Goal: Task Accomplishment & Management: Manage account settings

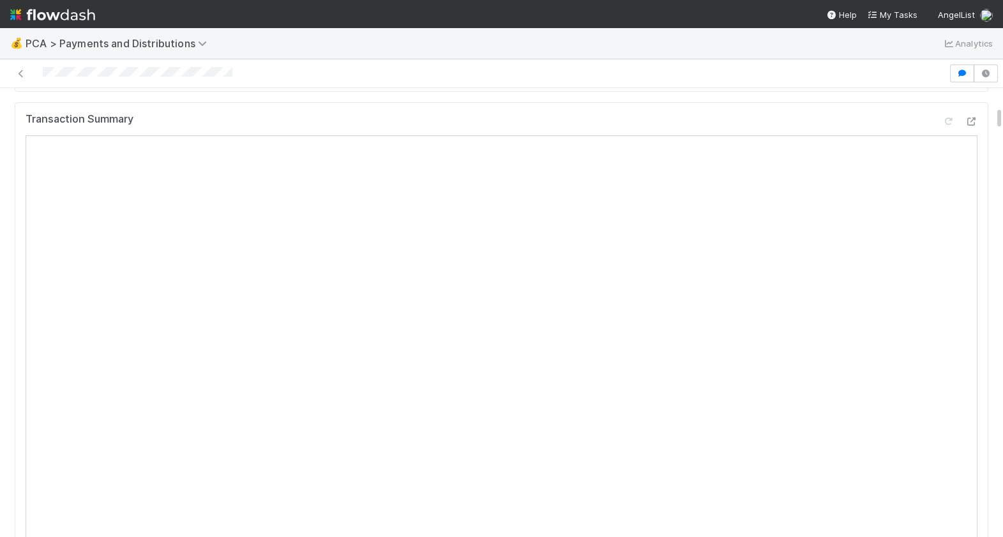
scroll to position [231, 0]
click at [973, 144] on div at bounding box center [960, 141] width 36 height 18
click at [971, 135] on icon at bounding box center [971, 139] width 13 height 8
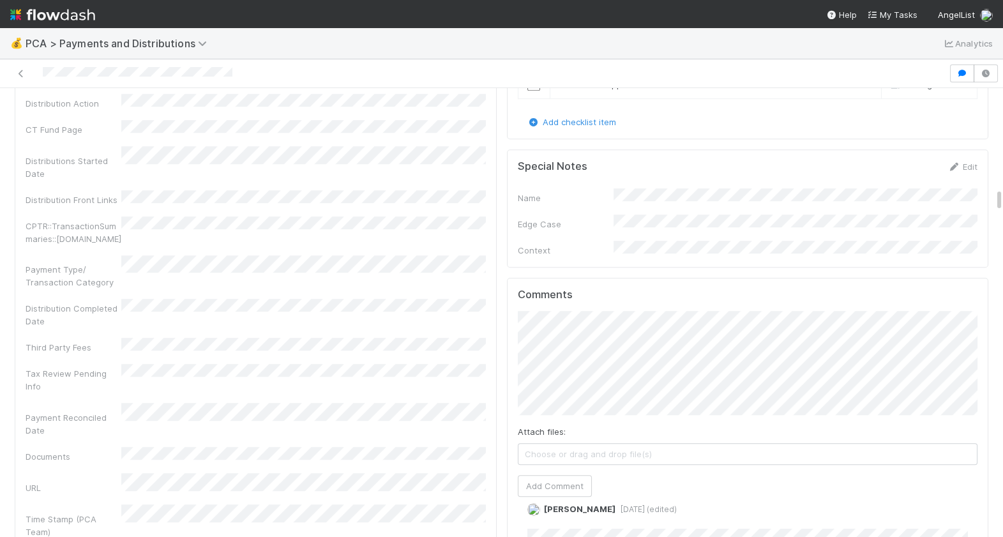
scroll to position [1917, 0]
click at [550, 475] on button "Add Comment" at bounding box center [555, 486] width 74 height 22
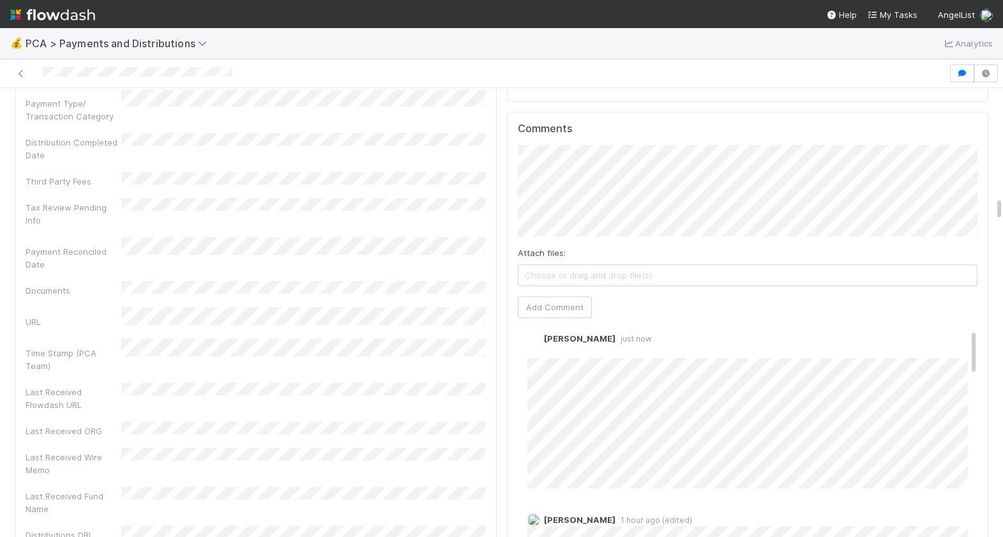
scroll to position [0, 0]
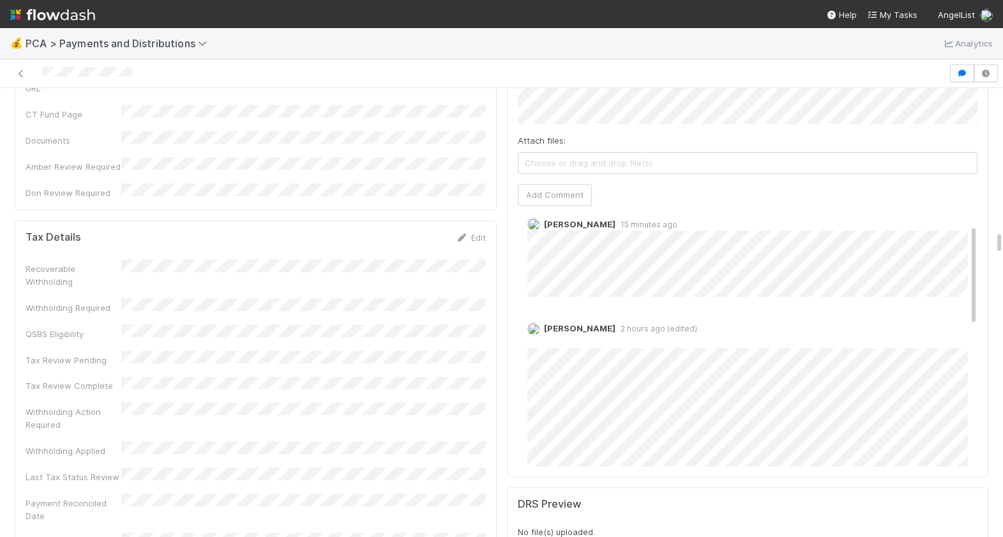
scroll to position [6, 0]
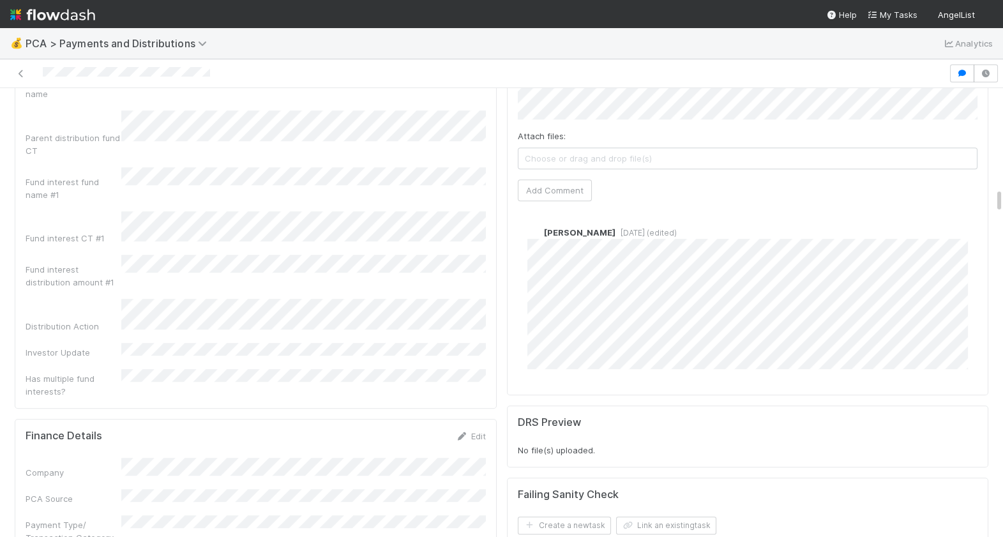
scroll to position [1768, 0]
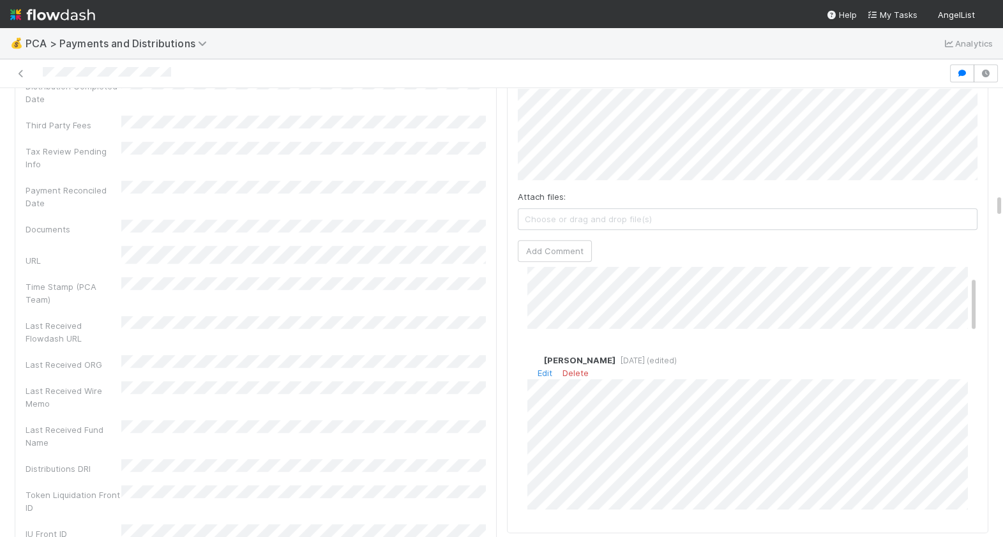
scroll to position [39, 0]
click at [545, 367] on link "Edit" at bounding box center [545, 372] width 15 height 10
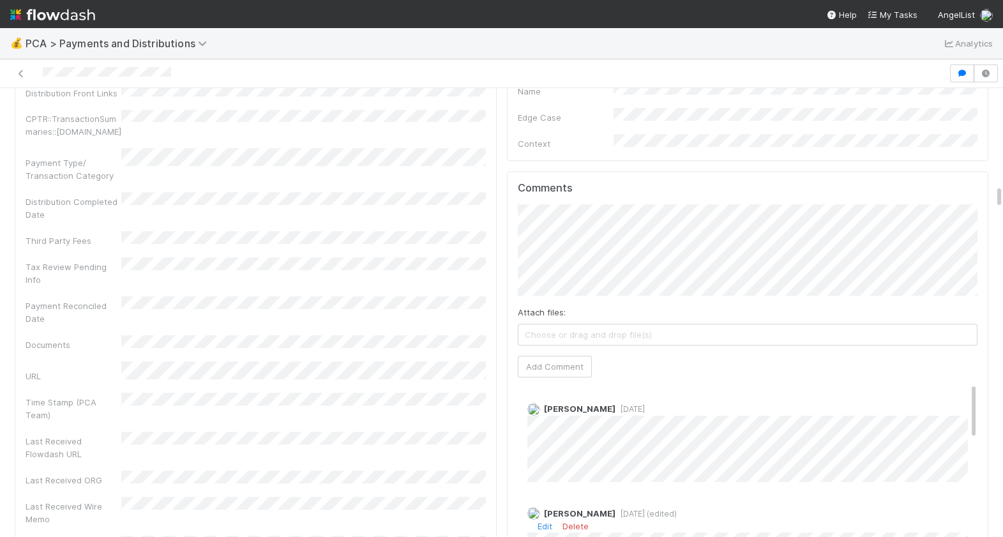
scroll to position [1772, 0]
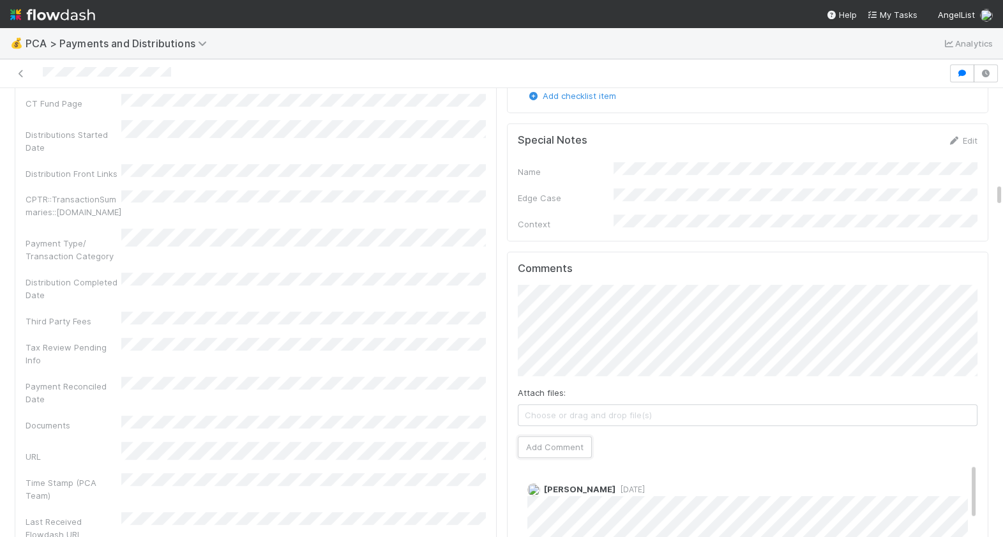
click at [543, 436] on button "Add Comment" at bounding box center [555, 447] width 74 height 22
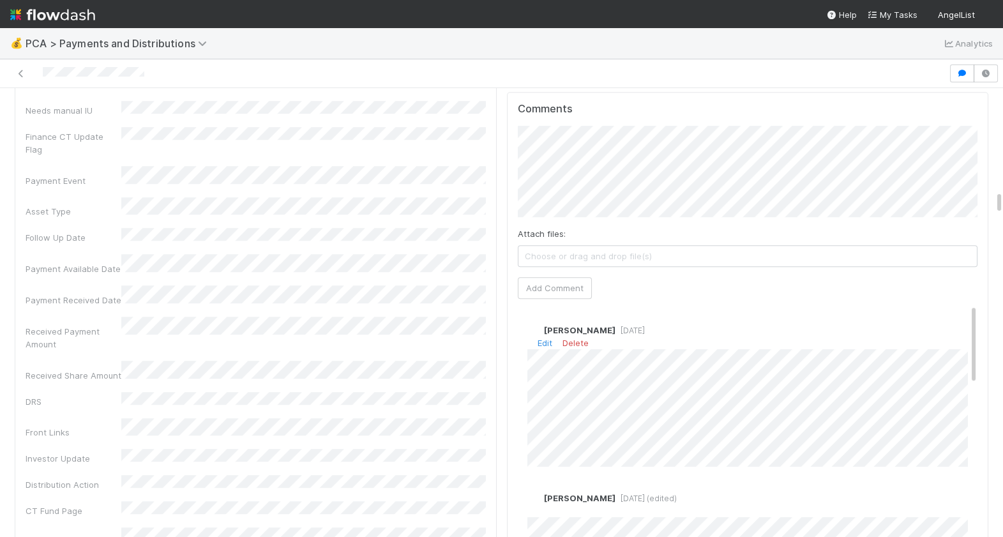
scroll to position [1, 0]
click at [537, 336] on div "Edit Delete" at bounding box center [748, 342] width 441 height 13
click at [541, 337] on link "Edit" at bounding box center [545, 342] width 15 height 10
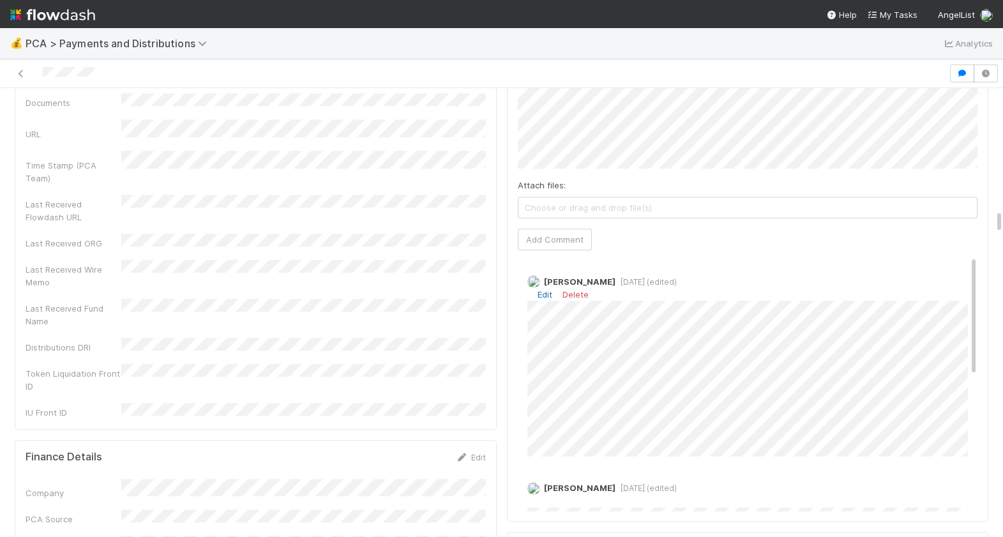
click at [540, 289] on link "Edit" at bounding box center [545, 294] width 15 height 10
click at [514, 387] on div "Comments Attach files: Choose or drag and drop file(s) Add Comment Berkley Cade…" at bounding box center [748, 282] width 482 height 478
click at [525, 388] on div "Berkley Cade 5 days ago (edited)" at bounding box center [748, 364] width 461 height 197
click at [526, 388] on div "Berkley Cade 5 days ago (edited)" at bounding box center [748, 364] width 461 height 197
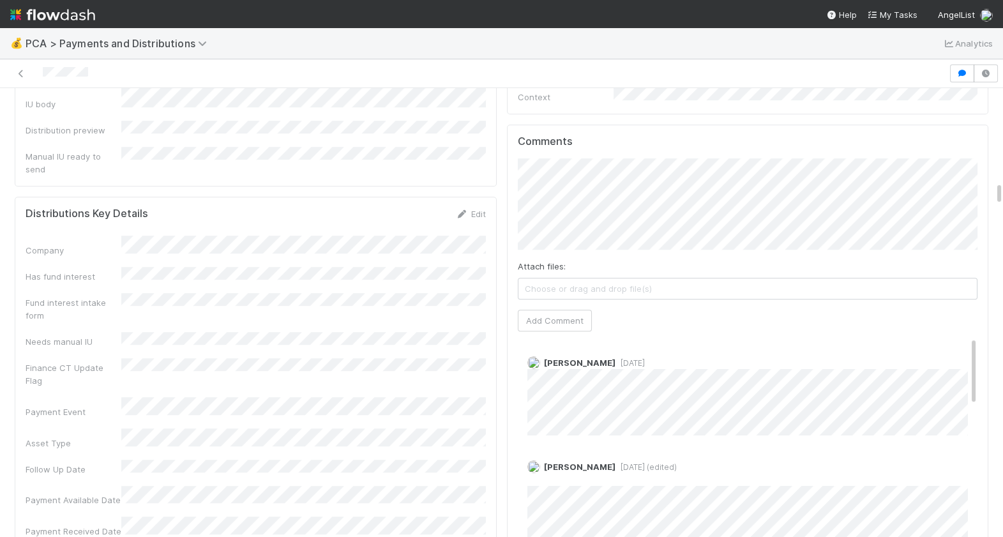
scroll to position [2039, 0]
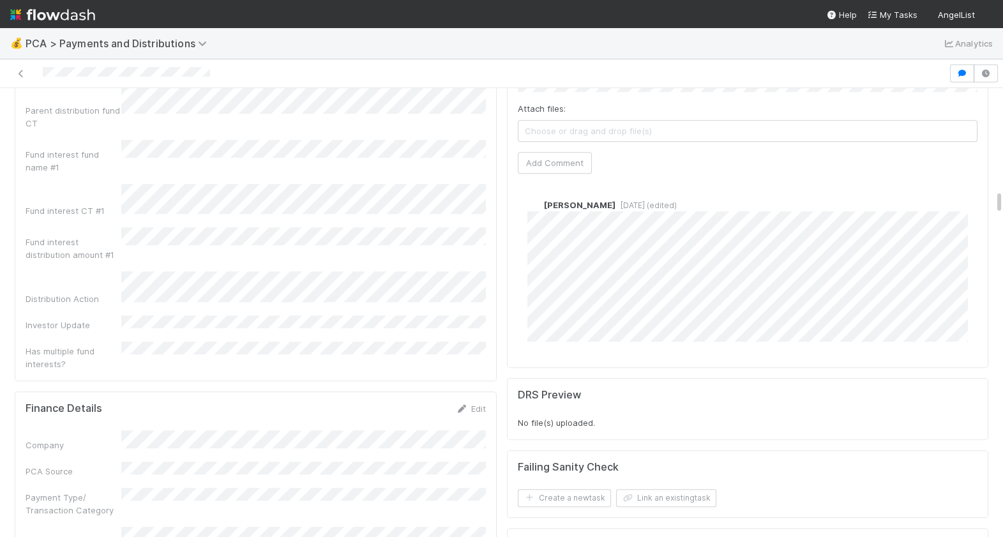
scroll to position [1814, 0]
